Goal: Information Seeking & Learning: Learn about a topic

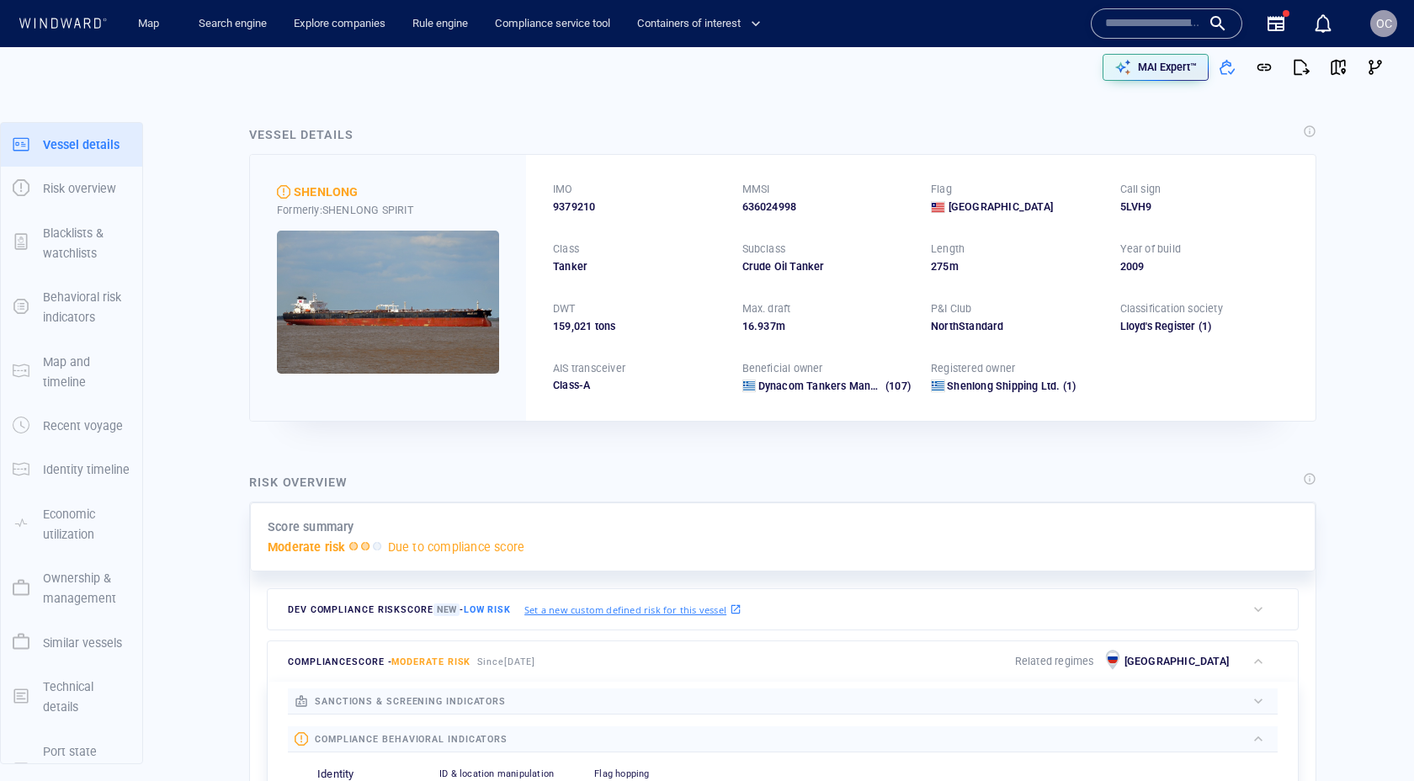
click at [1141, 14] on input "text" at bounding box center [1153, 23] width 96 height 25
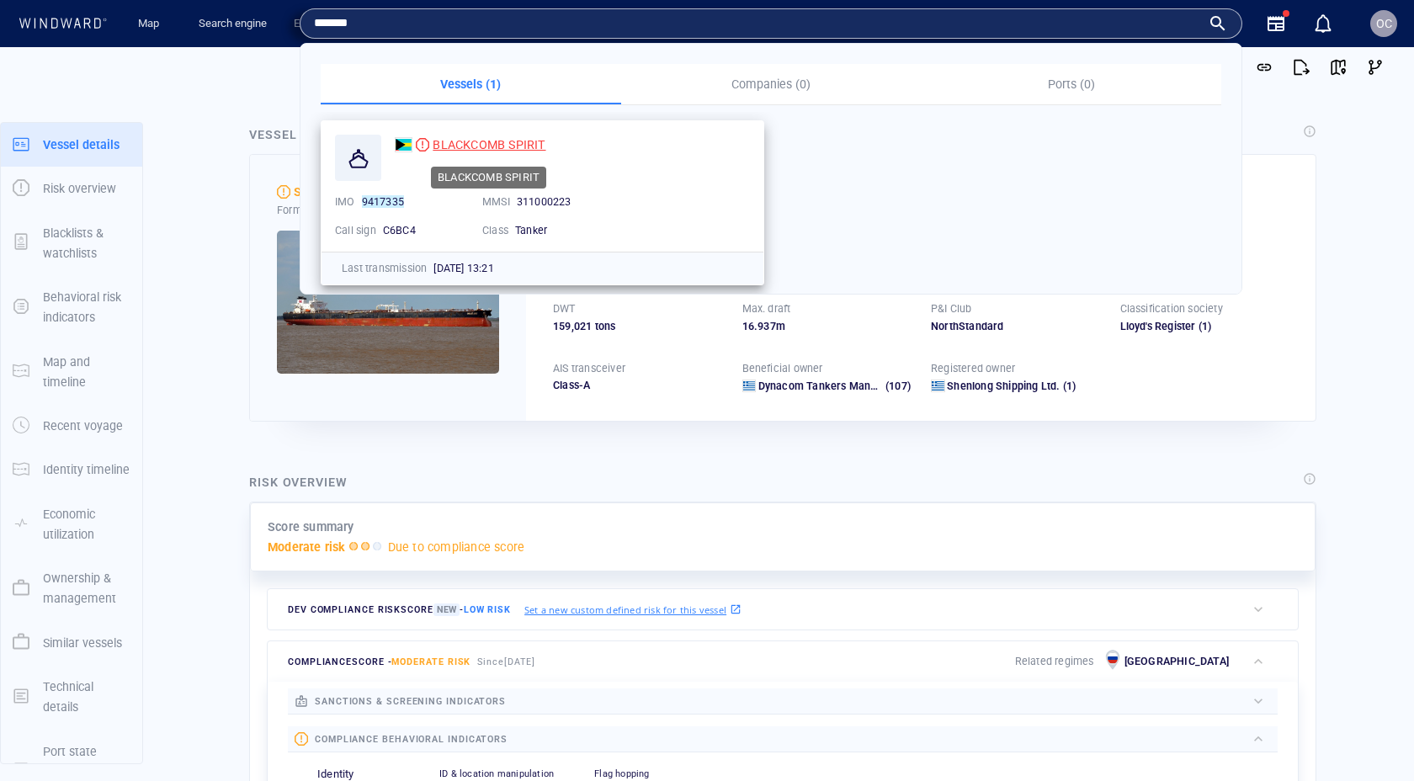
type input "*******"
click at [502, 142] on span "BLACKCOMB SPIRIT" at bounding box center [489, 144] width 113 height 13
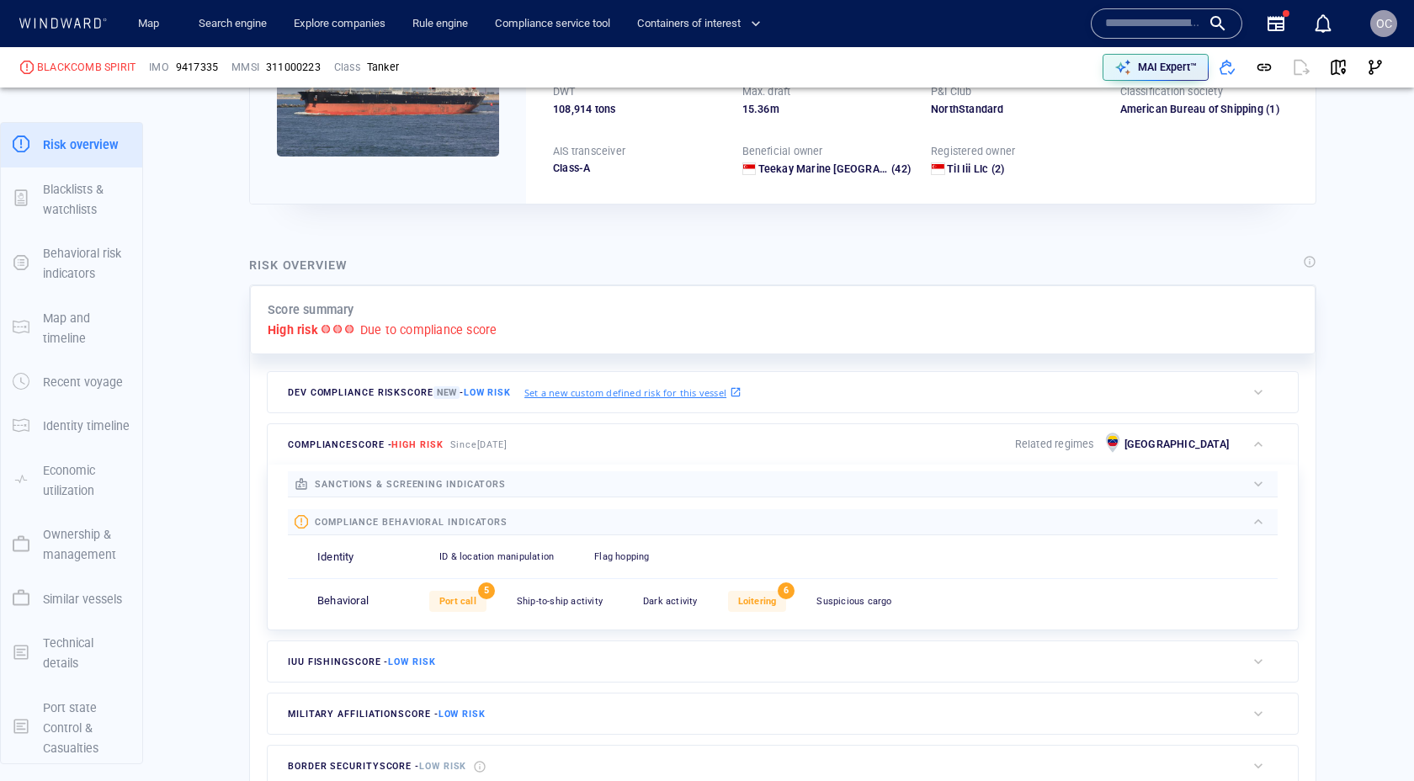
scroll to position [220, 0]
